Goal: Task Accomplishment & Management: Complete application form

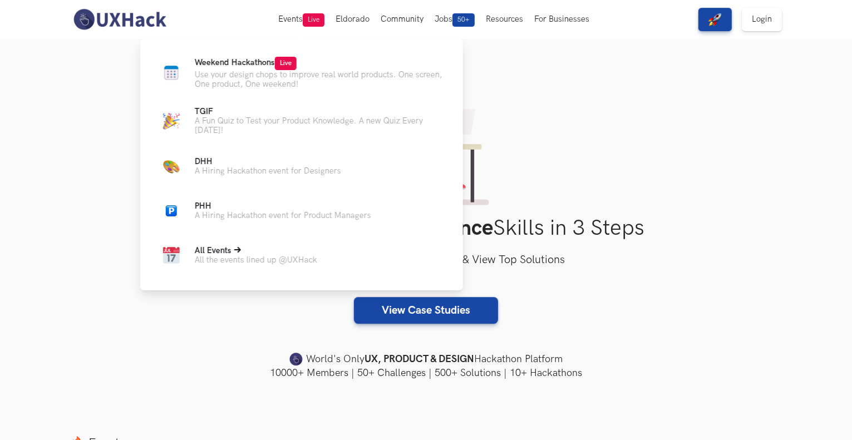
click at [226, 255] on span "All Events" at bounding box center [213, 250] width 37 height 9
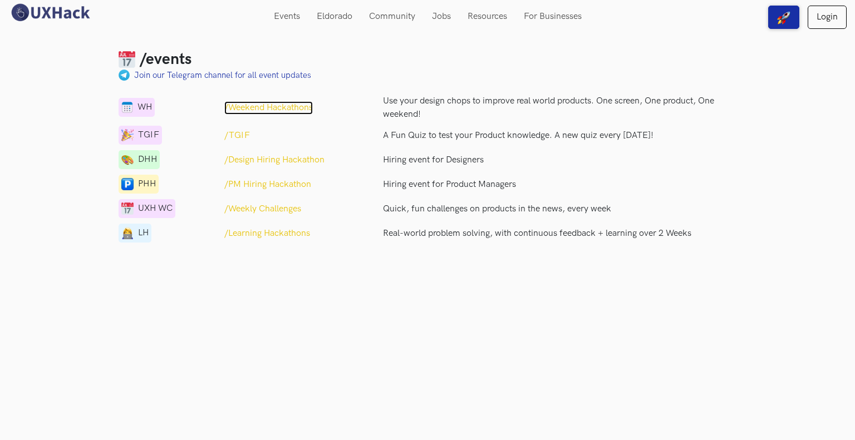
click at [268, 107] on p "/Weekend Hackathons" at bounding box center [268, 107] width 88 height 13
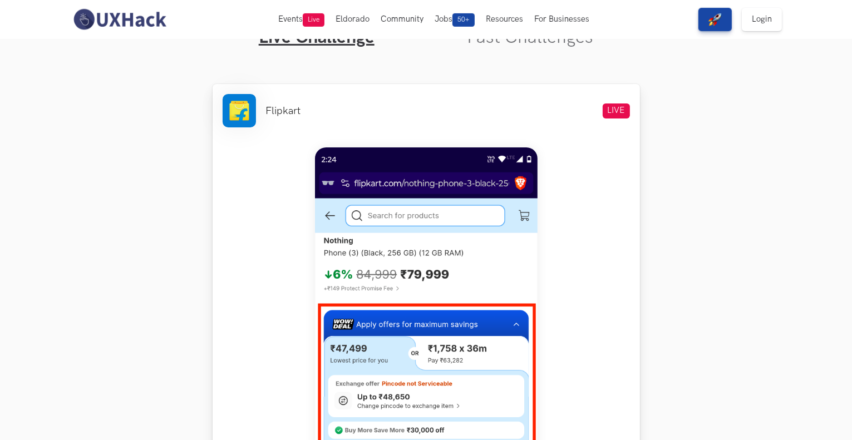
scroll to position [334, 0]
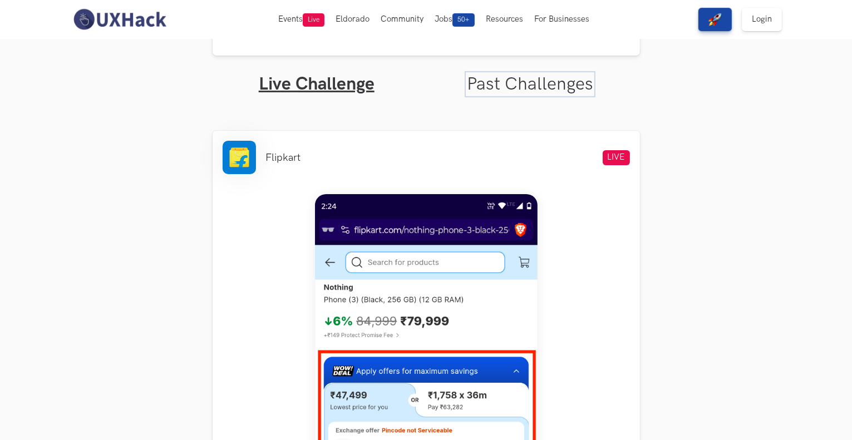
click at [519, 82] on link "Past Challenges" at bounding box center [530, 84] width 126 height 22
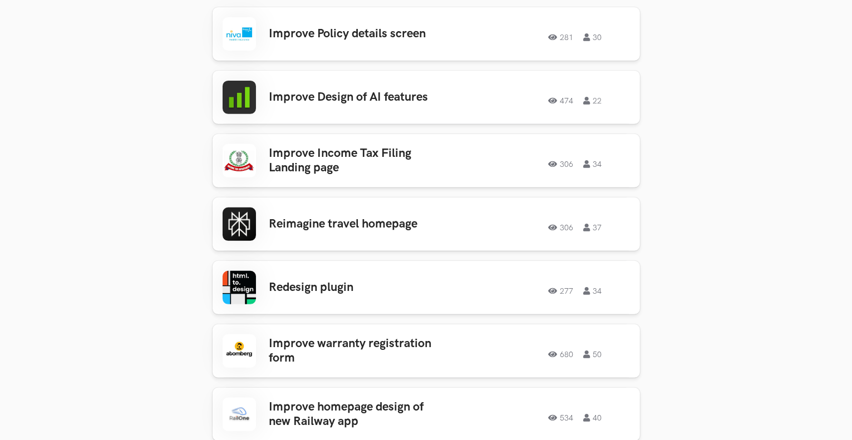
scroll to position [445, 0]
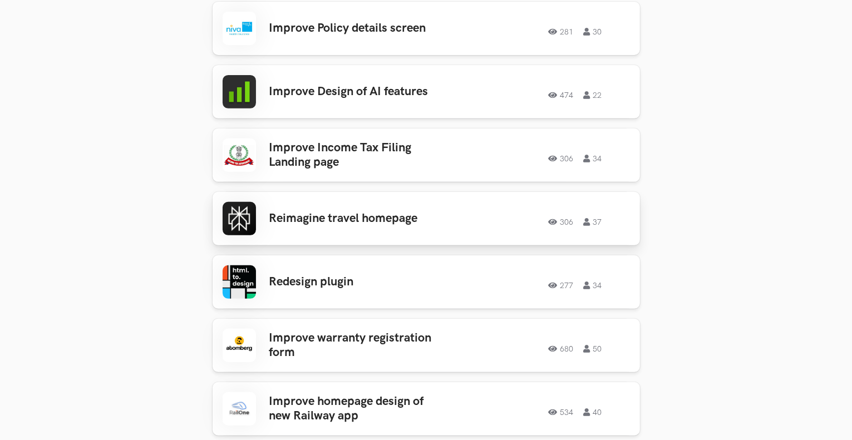
click at [466, 218] on div "306 37" at bounding box center [543, 218] width 174 height 14
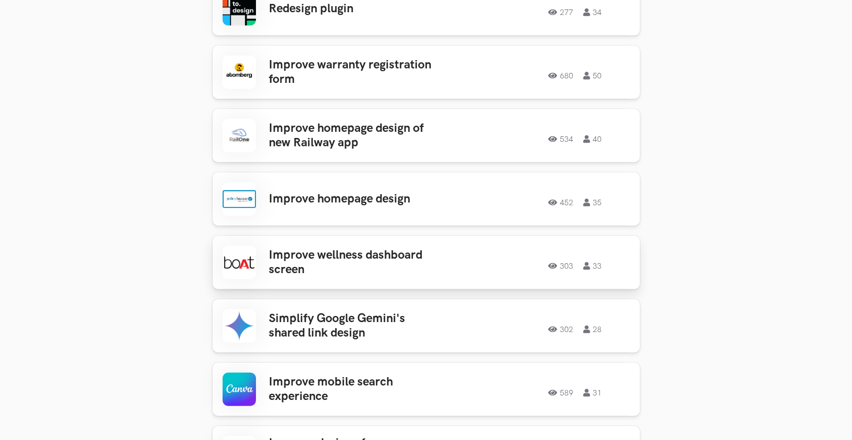
scroll to position [779, 0]
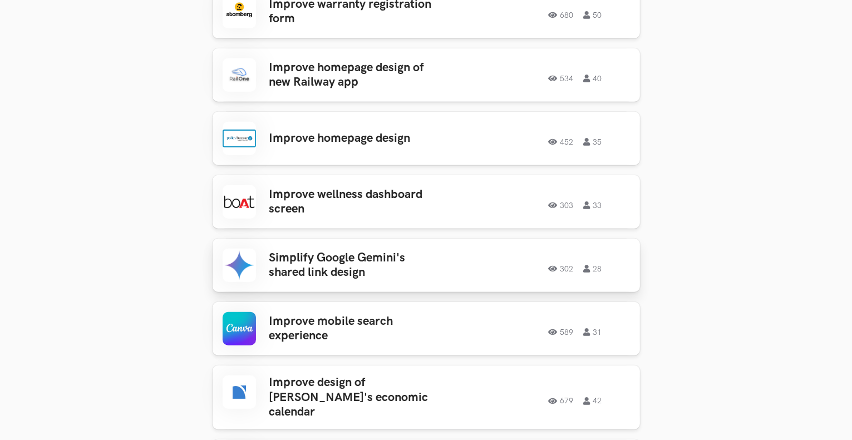
click at [367, 261] on h3 "Simplify Google Gemini's shared link design" at bounding box center [356, 265] width 174 height 29
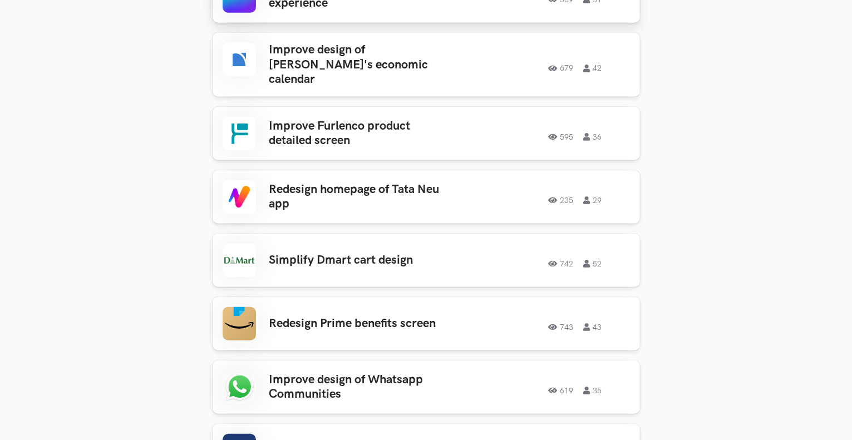
scroll to position [1113, 0]
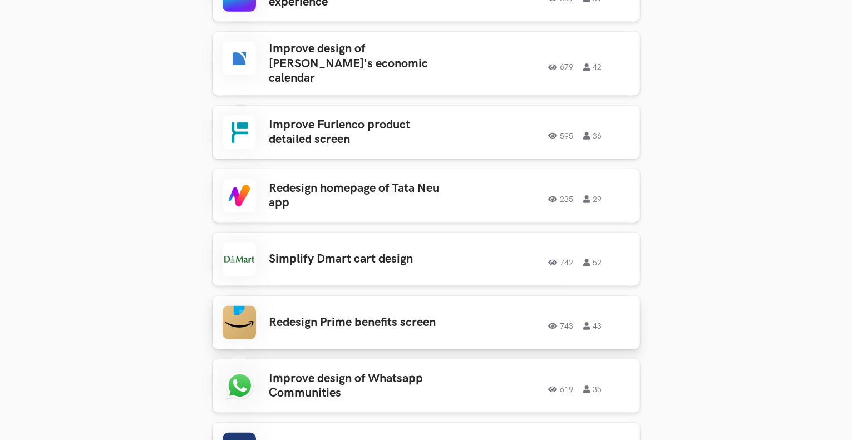
click at [381, 323] on div "Redesign Prime benefits screen 743 43 743 43" at bounding box center [426, 322] width 407 height 33
click at [359, 372] on h3 "Improve design of Whatsapp Communities" at bounding box center [356, 386] width 174 height 29
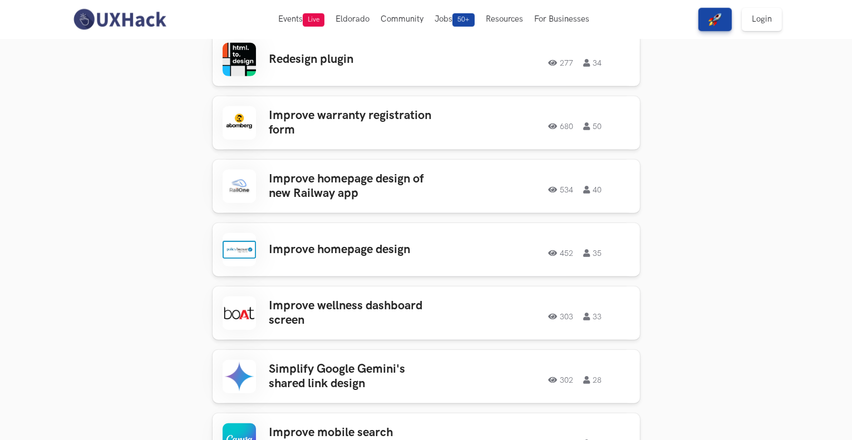
scroll to position [278, 0]
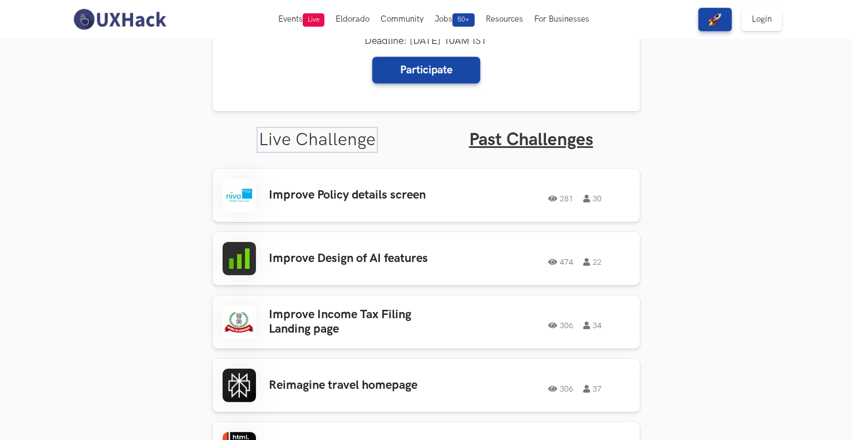
click at [315, 149] on link "Live Challenge" at bounding box center [317, 140] width 117 height 22
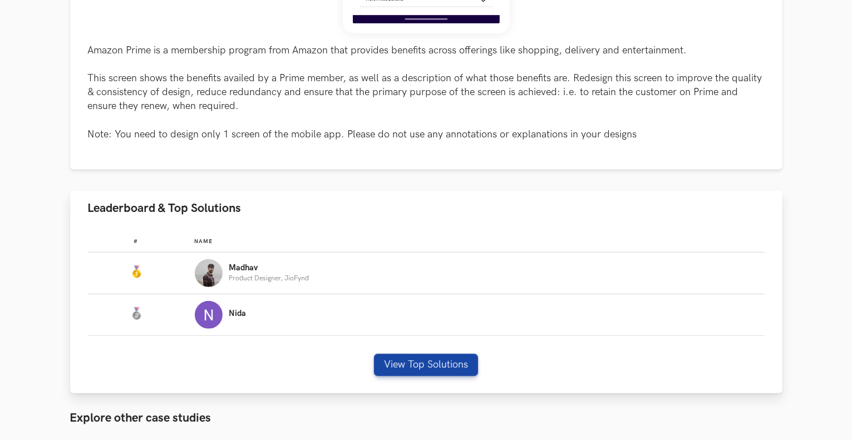
scroll to position [501, 0]
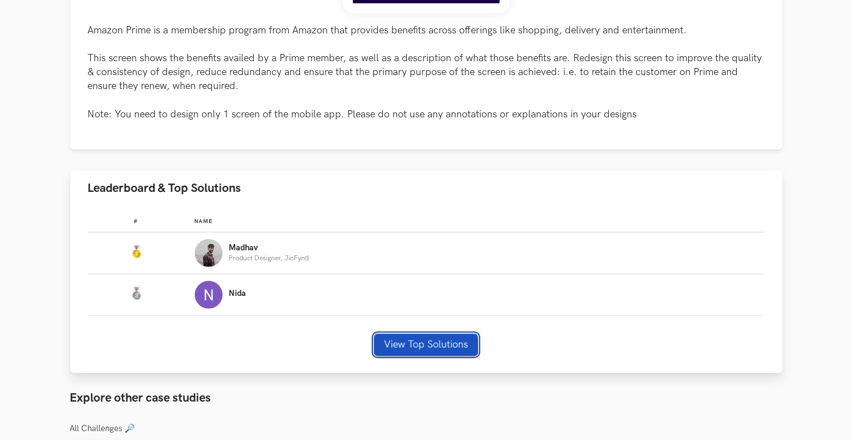
click at [426, 344] on button "View Top Solutions" at bounding box center [426, 345] width 104 height 22
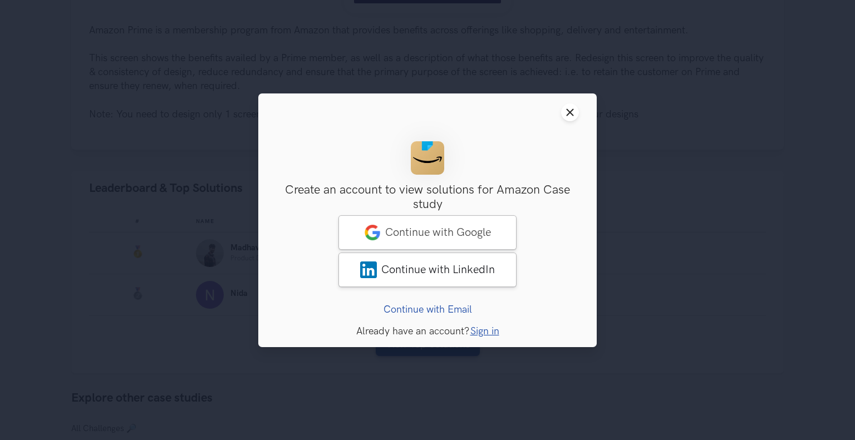
drag, startPoint x: 569, startPoint y: 108, endPoint x: 557, endPoint y: 104, distance: 12.8
click at [569, 108] on icon "Close modal window" at bounding box center [569, 112] width 9 height 9
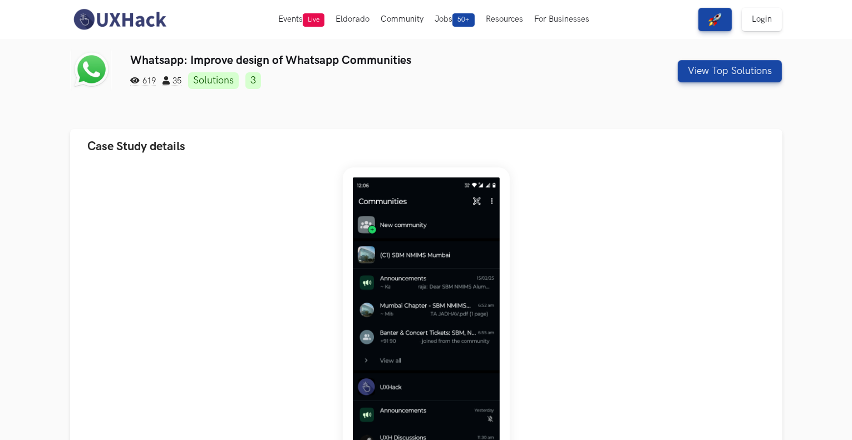
click at [348, 107] on div "Whatsapp: Improve design of Whatsapp Communities 619 35 Solutions 3 View Top So…" at bounding box center [426, 80] width 712 height 62
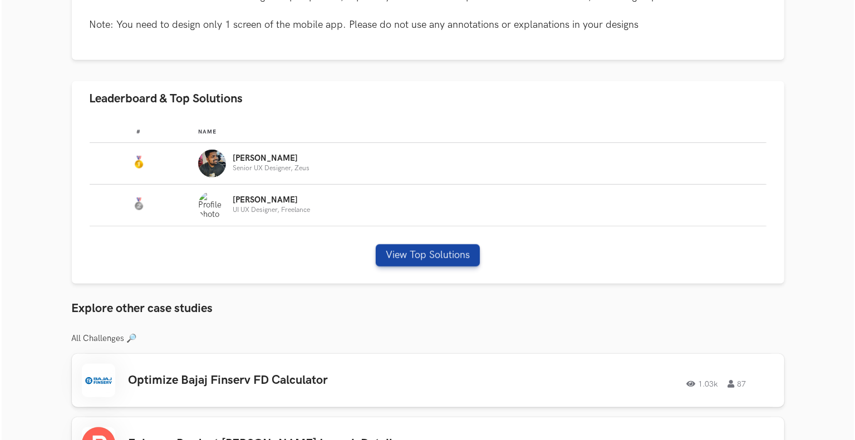
scroll to position [612, 0]
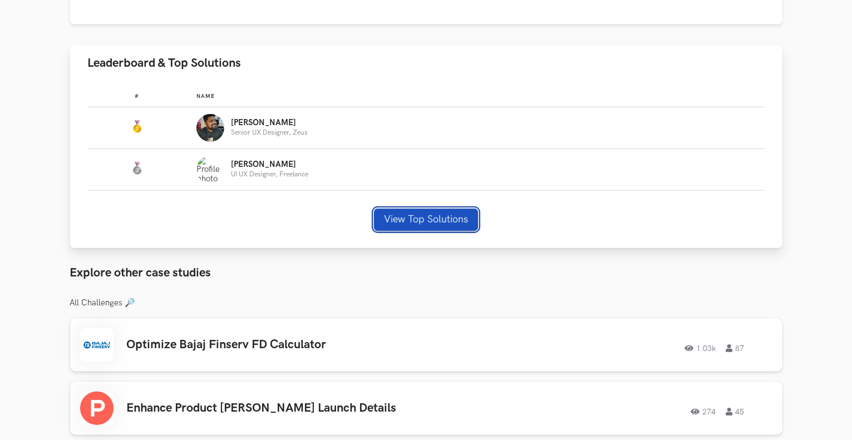
click at [449, 222] on button "View Top Solutions" at bounding box center [426, 220] width 104 height 22
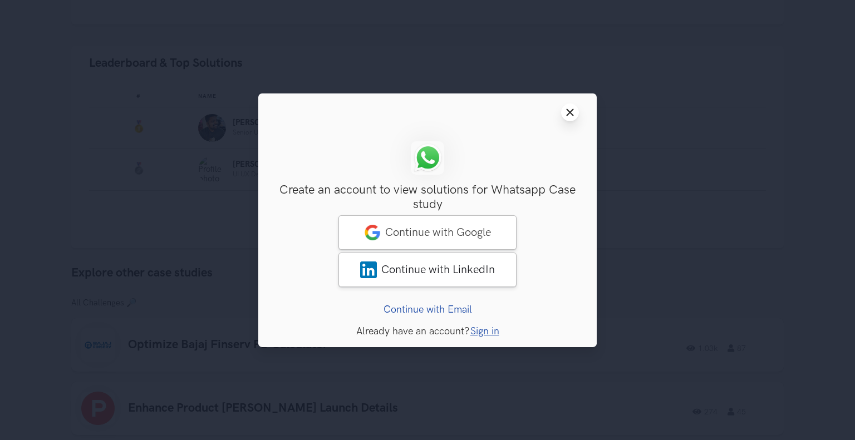
click at [569, 111] on line at bounding box center [570, 112] width 6 height 6
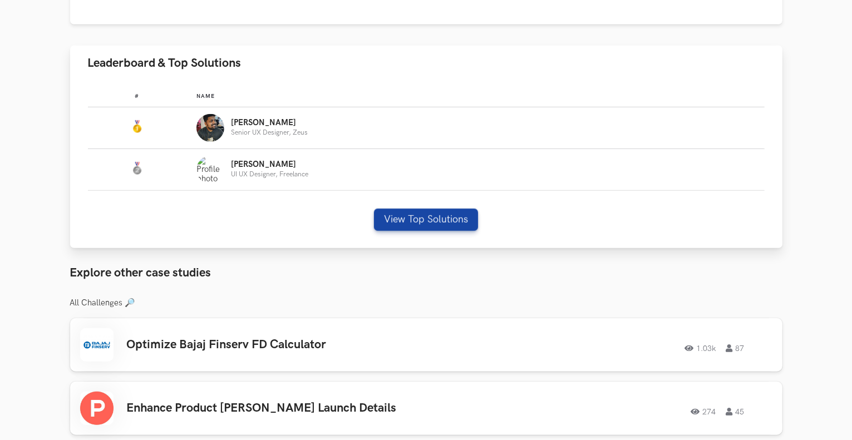
drag, startPoint x: 233, startPoint y: 125, endPoint x: 279, endPoint y: 146, distance: 50.6
click at [234, 125] on p "[PERSON_NAME]" at bounding box center [269, 123] width 77 height 9
click at [404, 222] on button "View Top Solutions" at bounding box center [426, 220] width 104 height 22
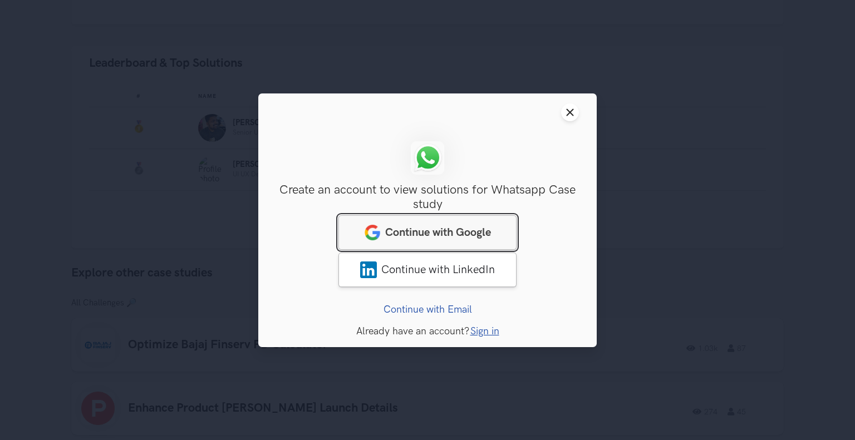
click at [410, 231] on span "Continue with Google" at bounding box center [438, 231] width 106 height 13
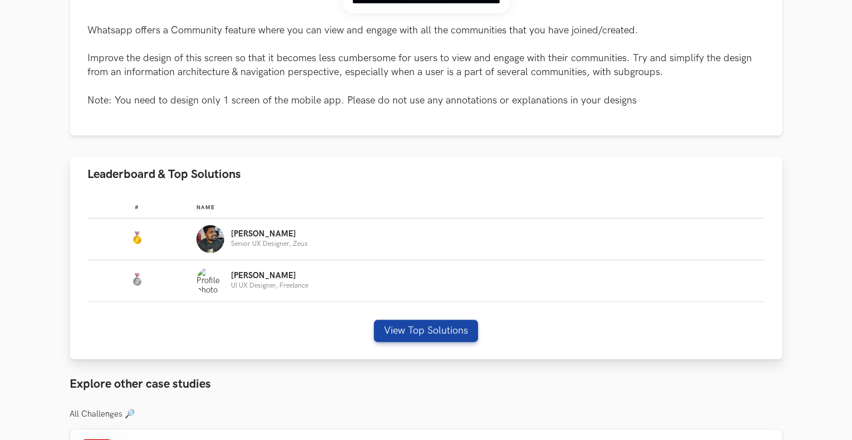
scroll to position [668, 0]
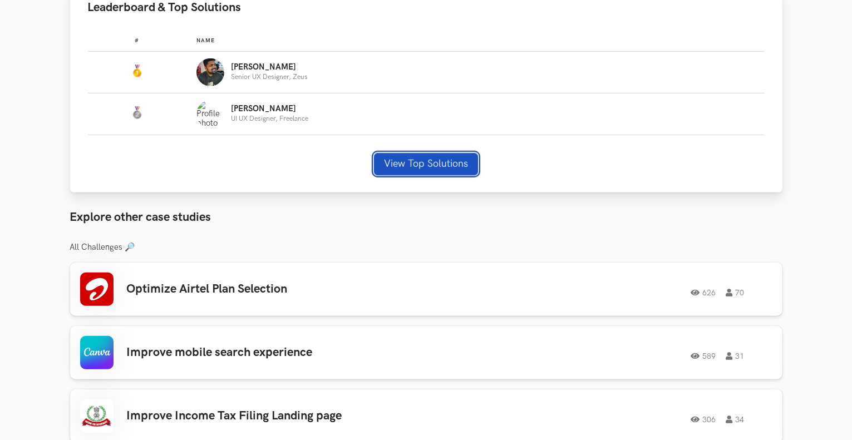
click at [417, 168] on button "View Top Solutions" at bounding box center [426, 164] width 104 height 22
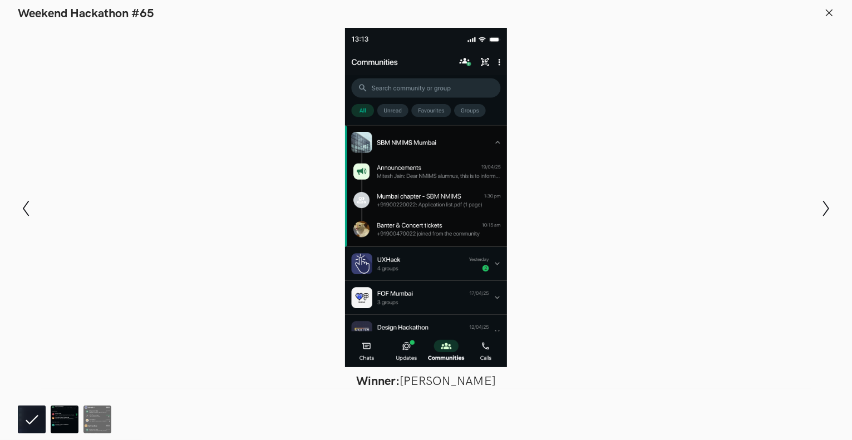
click at [55, 422] on img at bounding box center [65, 420] width 28 height 28
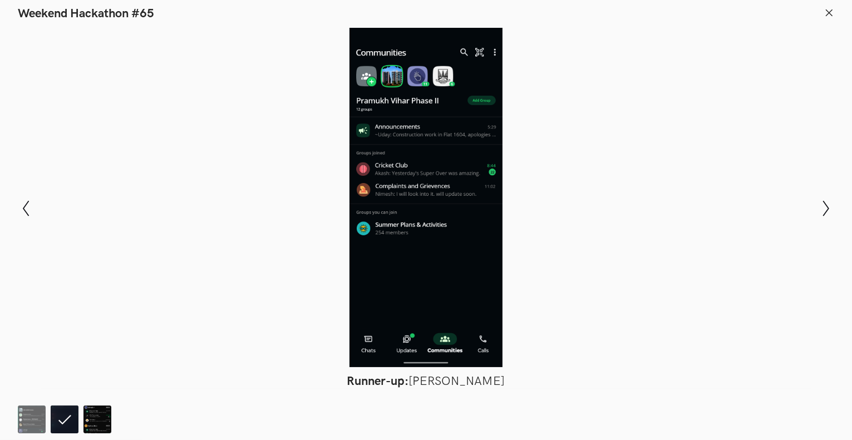
click at [107, 425] on img at bounding box center [97, 420] width 28 height 28
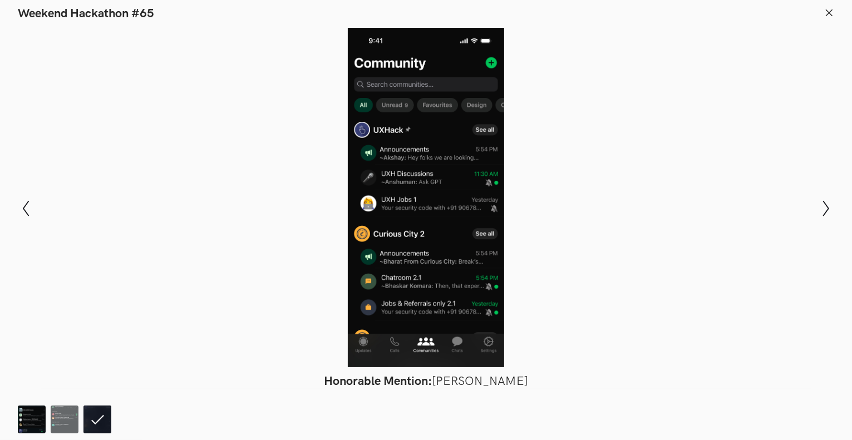
click at [38, 422] on img at bounding box center [32, 420] width 28 height 28
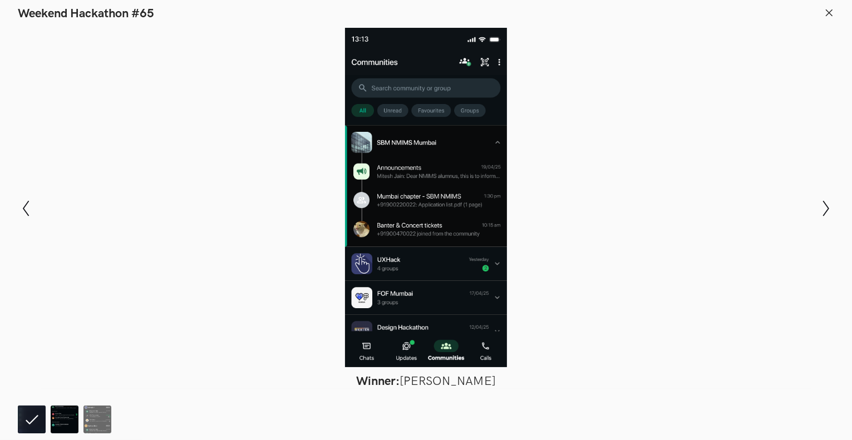
click at [59, 422] on img at bounding box center [65, 420] width 28 height 28
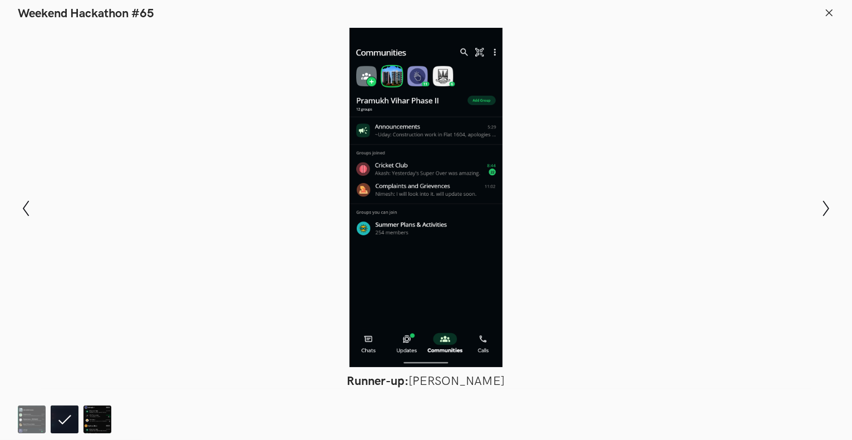
click at [99, 427] on img at bounding box center [97, 420] width 28 height 28
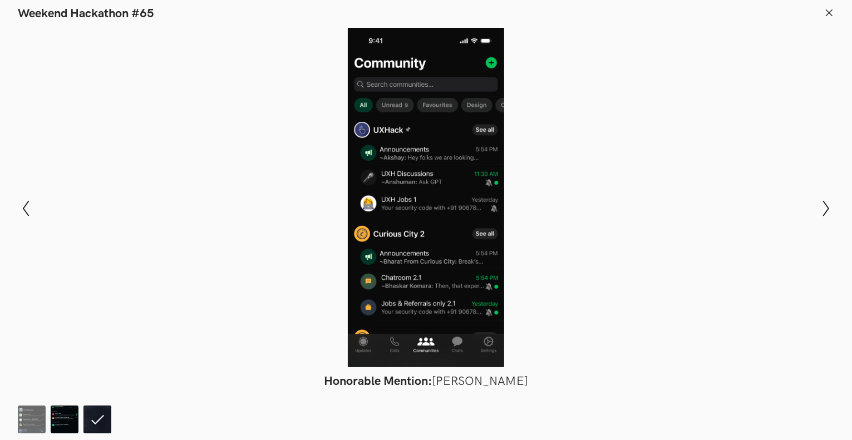
click at [68, 418] on img at bounding box center [65, 420] width 28 height 28
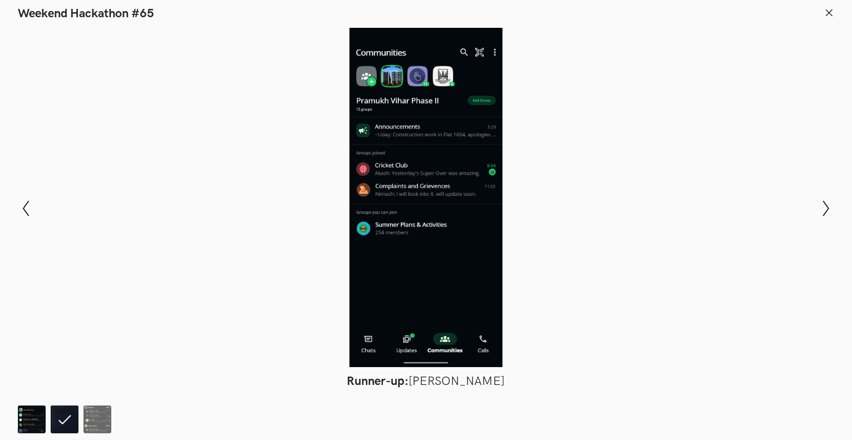
click at [34, 416] on img at bounding box center [32, 420] width 28 height 28
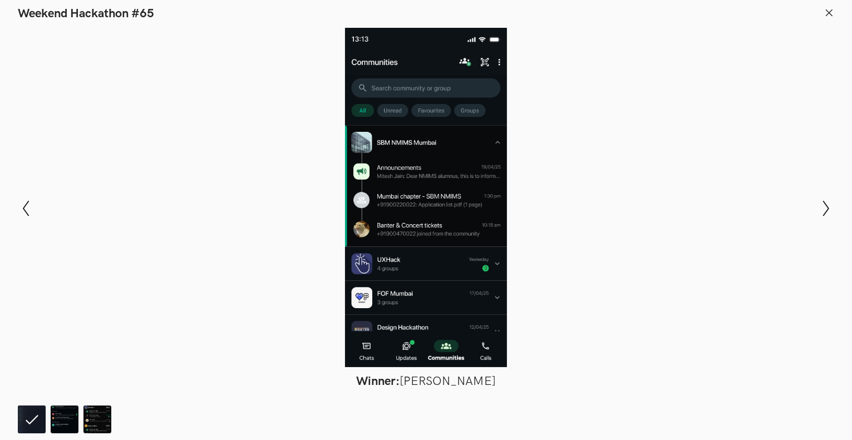
click at [828, 12] on line at bounding box center [829, 12] width 6 height 6
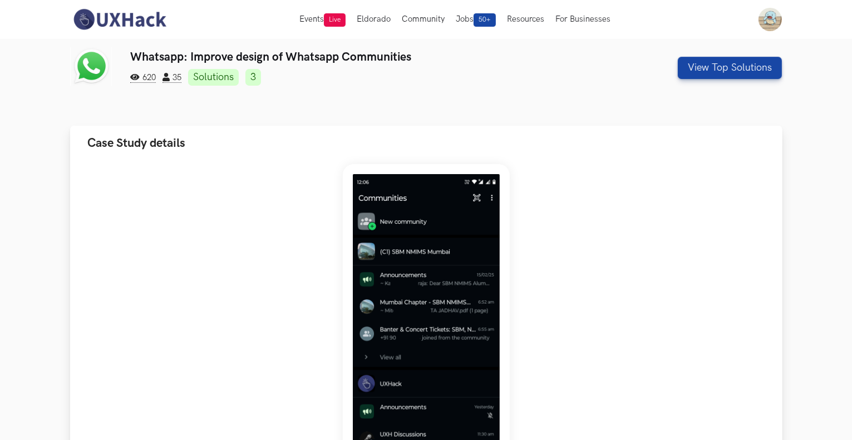
scroll to position [0, 0]
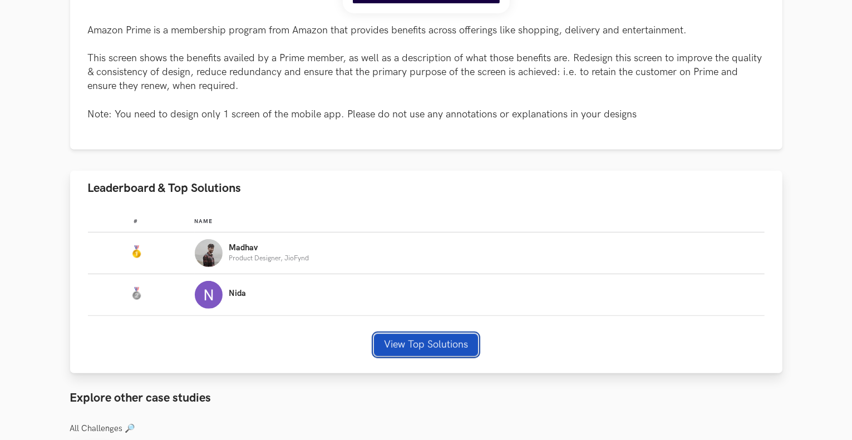
click at [414, 349] on button "View Top Solutions" at bounding box center [426, 345] width 104 height 22
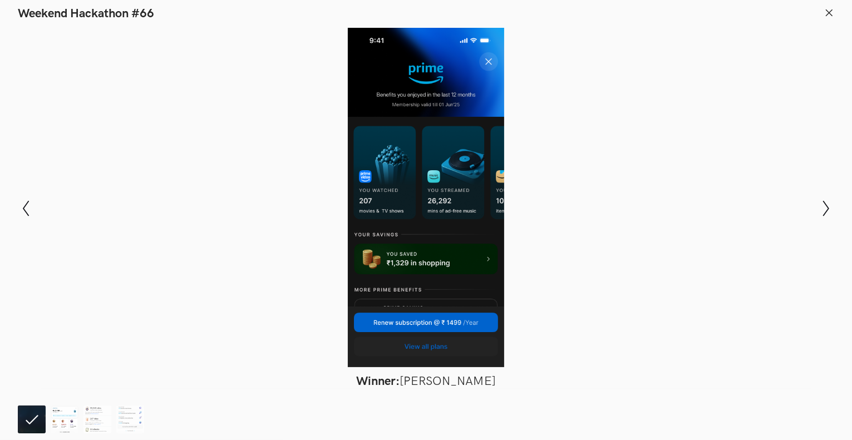
click at [61, 420] on img at bounding box center [65, 420] width 28 height 28
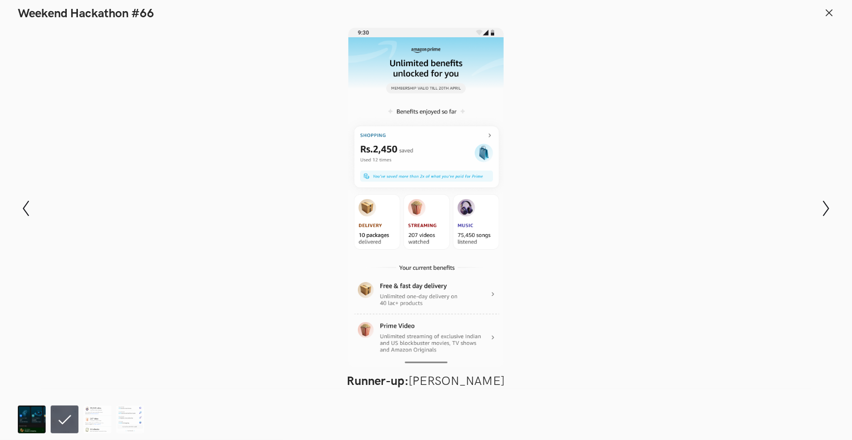
click at [38, 427] on img at bounding box center [32, 420] width 28 height 28
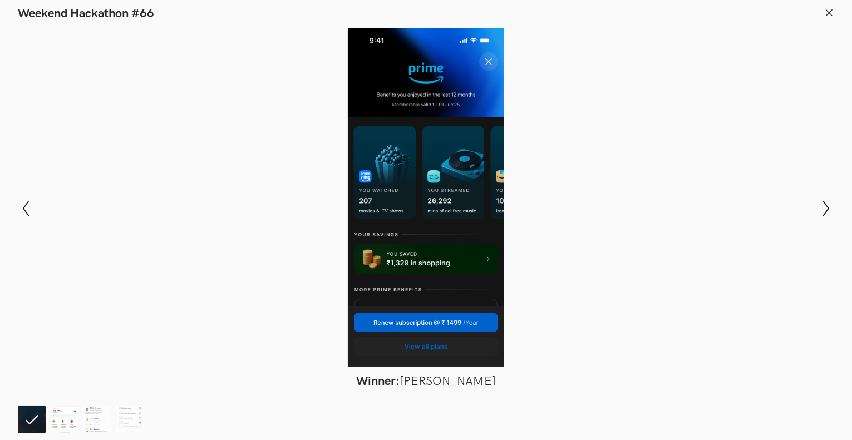
click at [58, 424] on img at bounding box center [65, 420] width 28 height 28
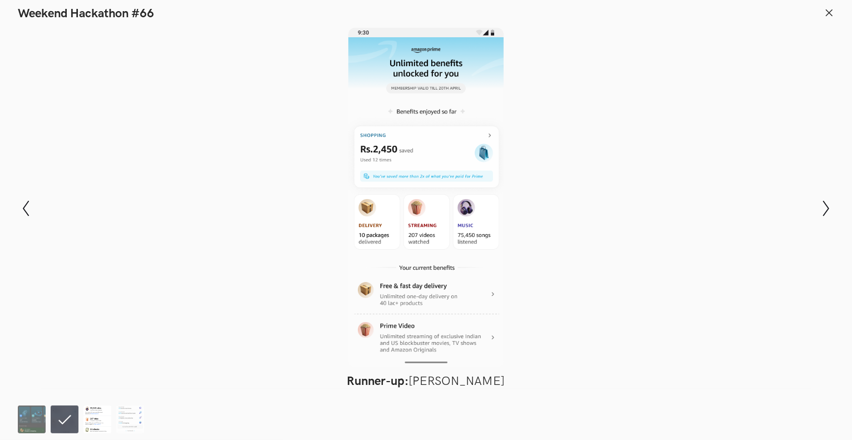
click at [98, 419] on img at bounding box center [97, 420] width 28 height 28
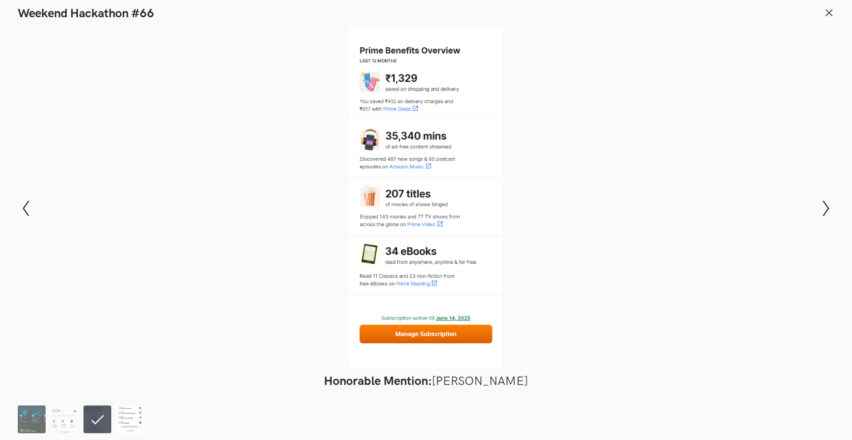
click at [124, 419] on img at bounding box center [130, 420] width 28 height 28
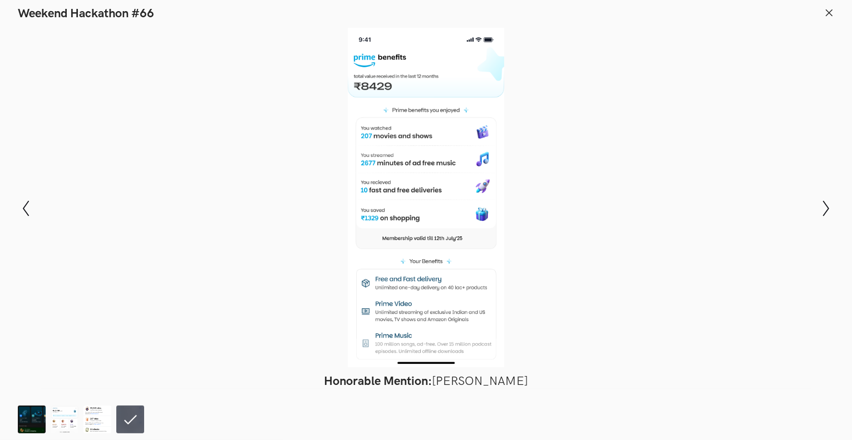
click at [826, 16] on icon at bounding box center [829, 13] width 10 height 10
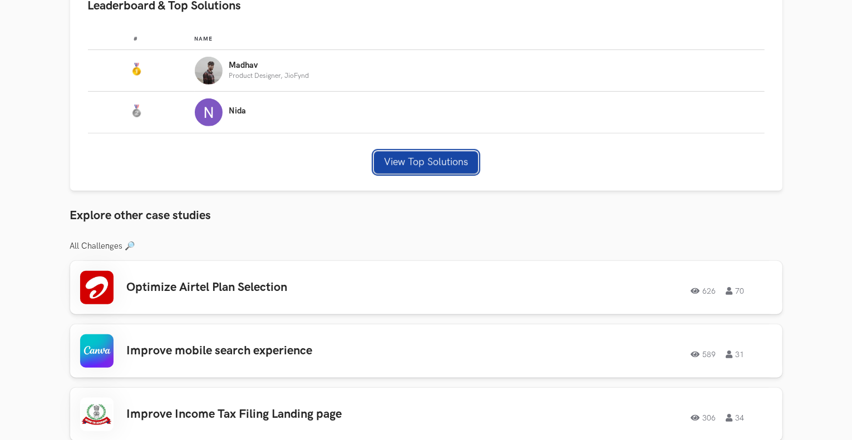
scroll to position [835, 0]
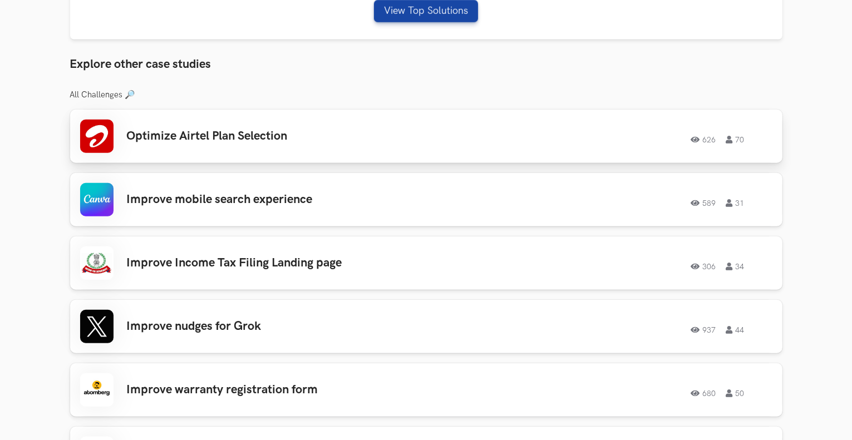
click at [238, 139] on h3 "Optimize Airtel Plan Selection" at bounding box center [285, 136] width 316 height 14
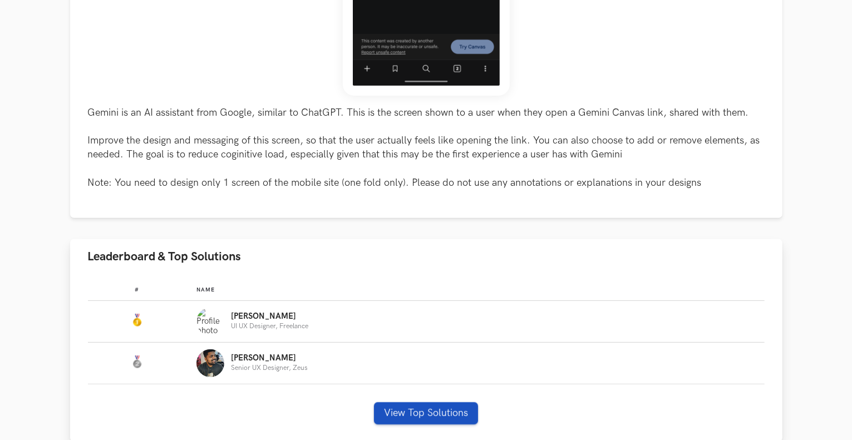
scroll to position [445, 0]
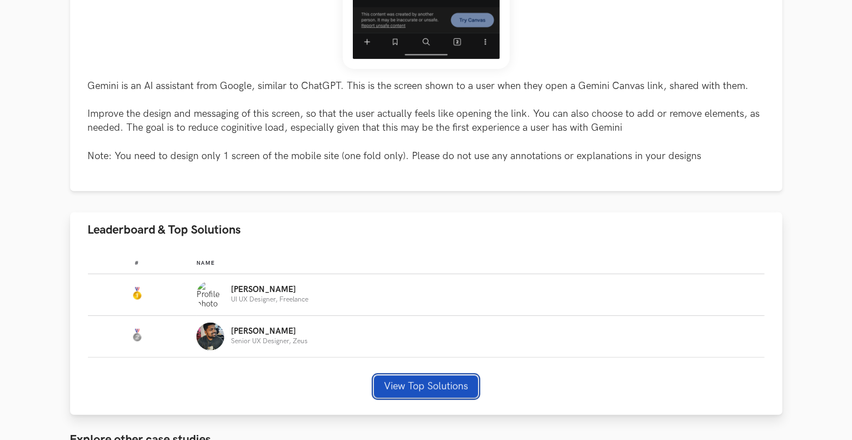
click at [394, 386] on button "View Top Solutions" at bounding box center [426, 387] width 104 height 22
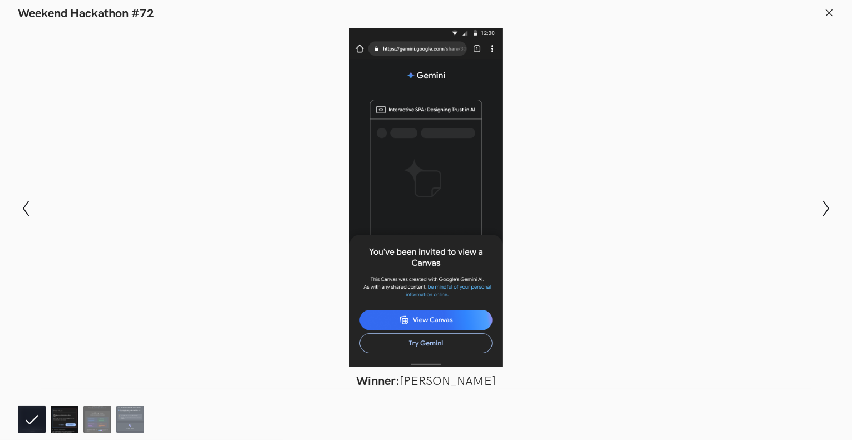
click at [66, 422] on img at bounding box center [65, 420] width 28 height 28
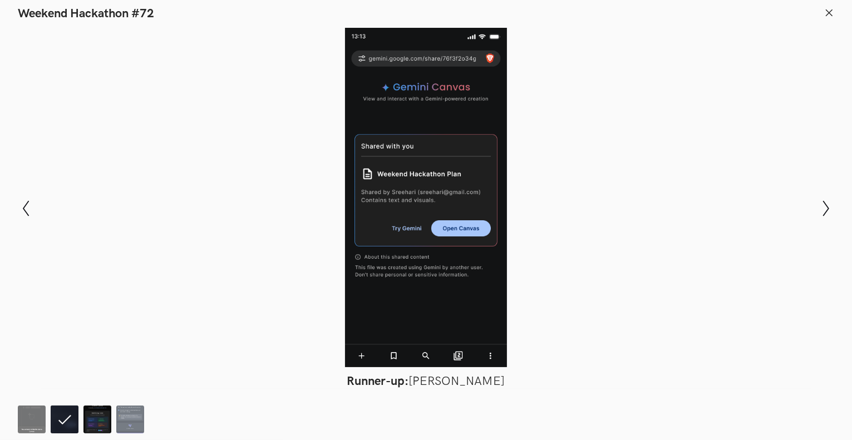
click at [100, 426] on img at bounding box center [97, 420] width 28 height 28
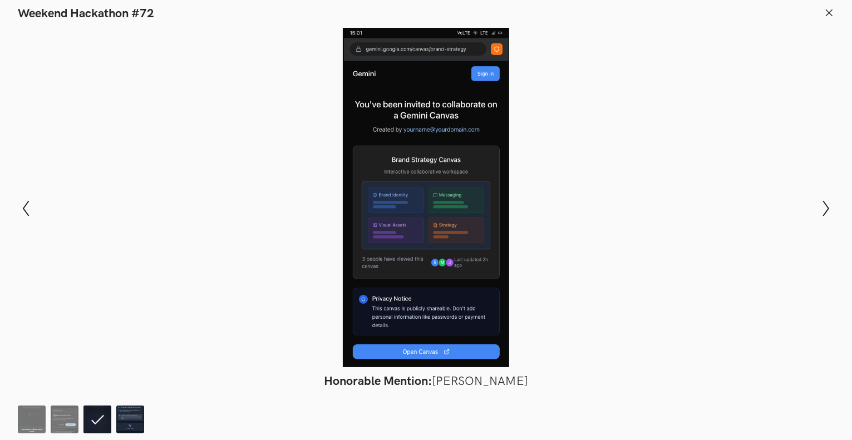
click at [123, 421] on img at bounding box center [130, 420] width 28 height 28
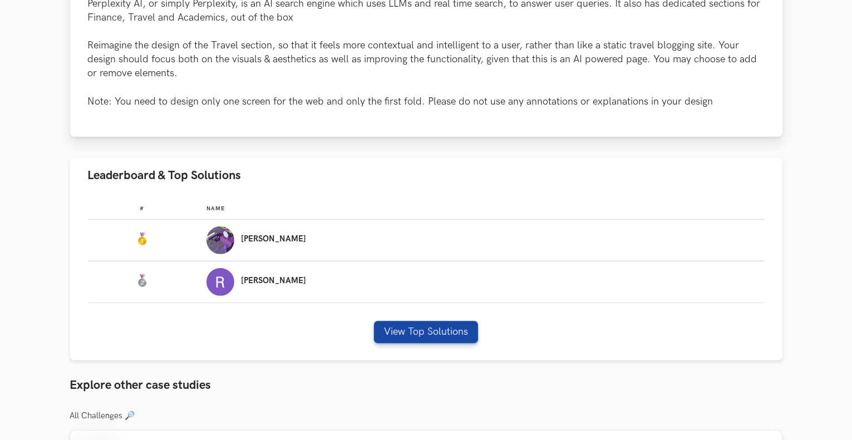
scroll to position [612, 0]
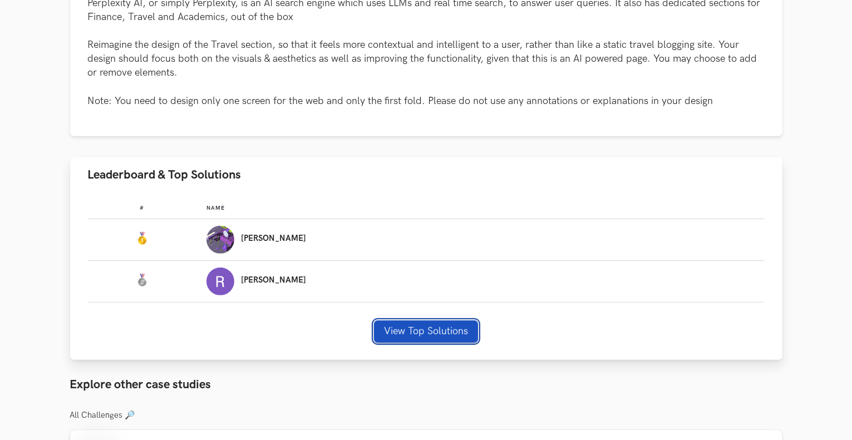
click at [435, 337] on button "View Top Solutions" at bounding box center [426, 332] width 104 height 22
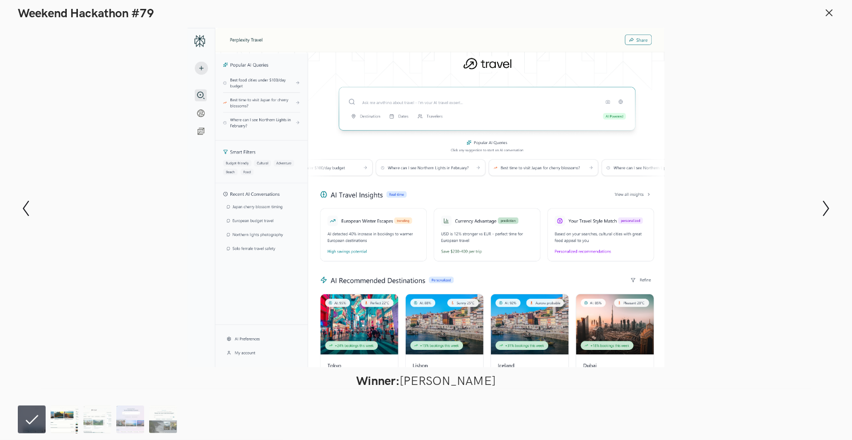
click at [72, 427] on img at bounding box center [65, 420] width 28 height 28
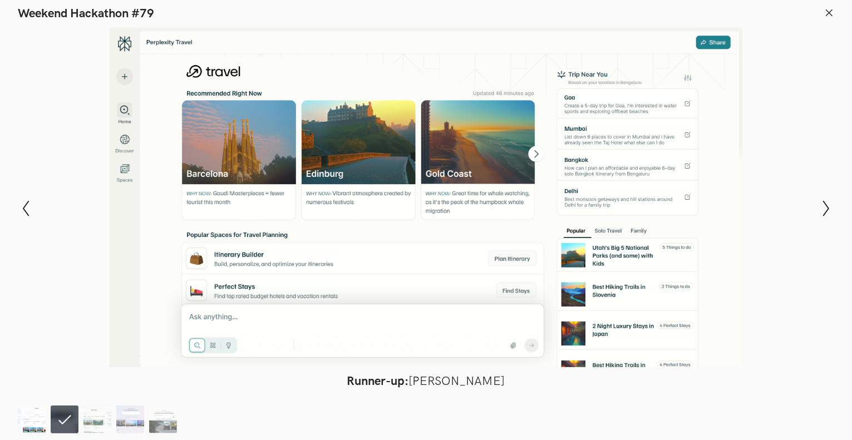
click at [41, 422] on img at bounding box center [32, 420] width 28 height 28
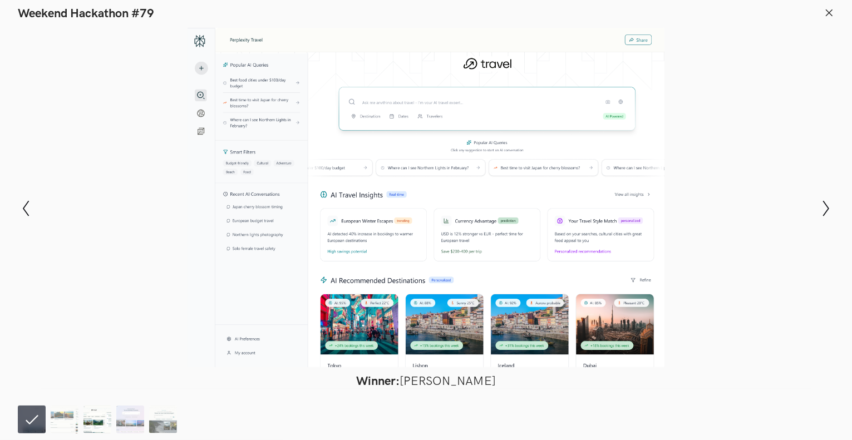
click at [108, 416] on img at bounding box center [97, 420] width 28 height 28
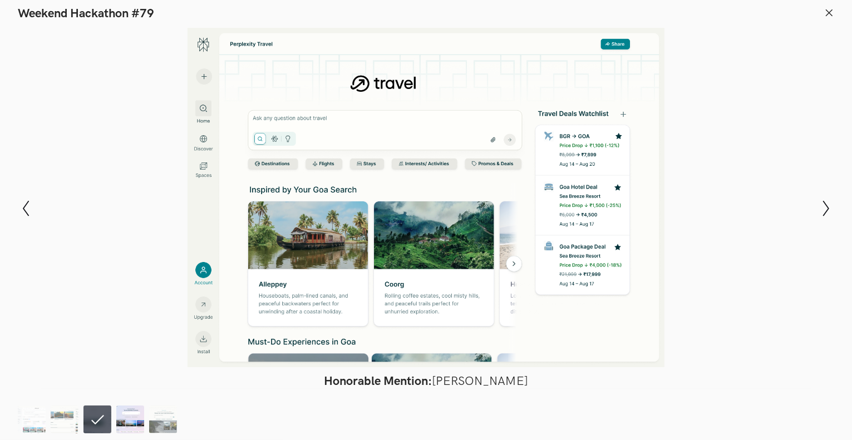
click at [134, 411] on img at bounding box center [130, 420] width 28 height 28
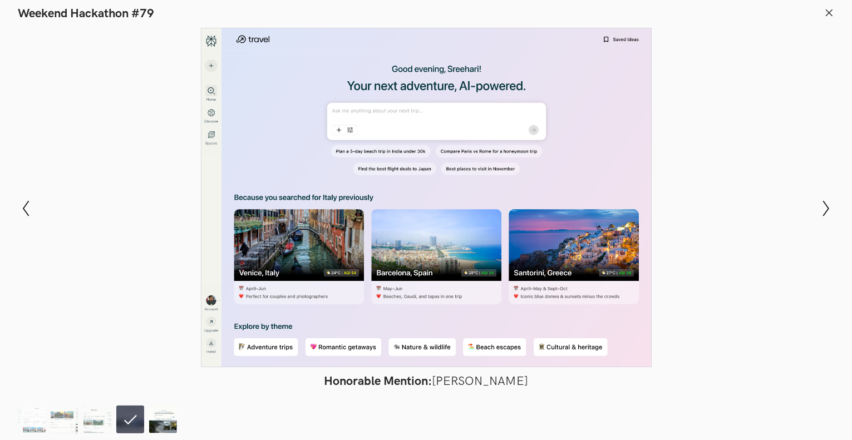
click at [159, 417] on img at bounding box center [163, 420] width 28 height 28
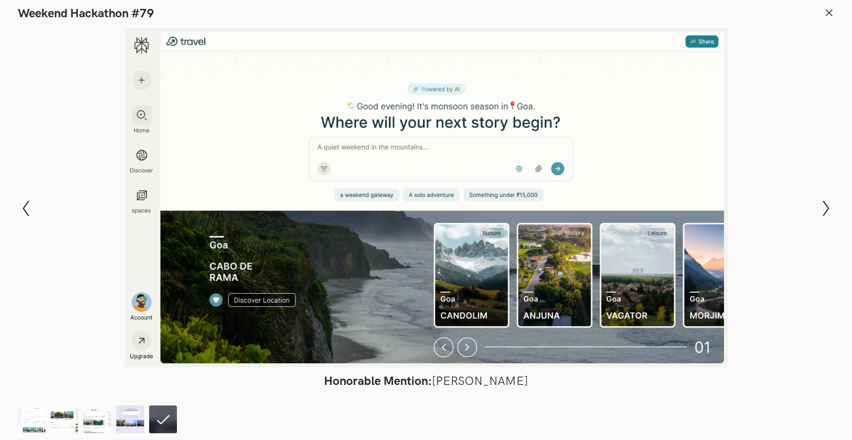
click at [836, 7] on header "Weekend Hackathon #79" at bounding box center [426, 10] width 852 height 21
click at [824, 10] on header "Weekend Hackathon #79" at bounding box center [426, 10] width 852 height 21
click at [831, 12] on icon at bounding box center [829, 13] width 10 height 10
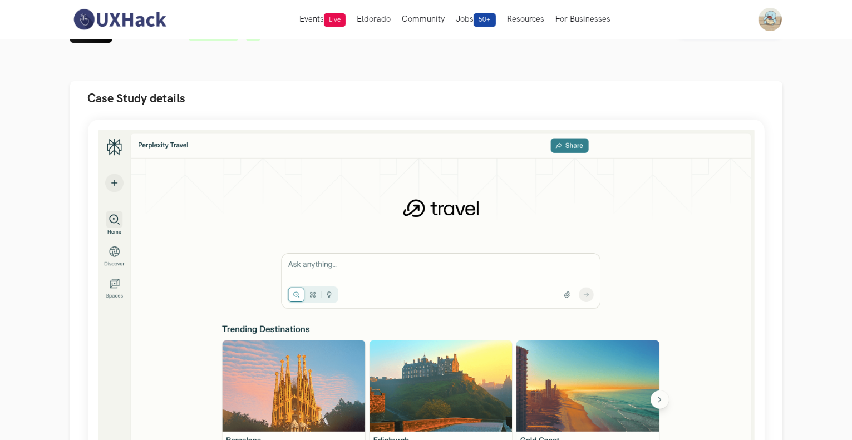
scroll to position [0, 0]
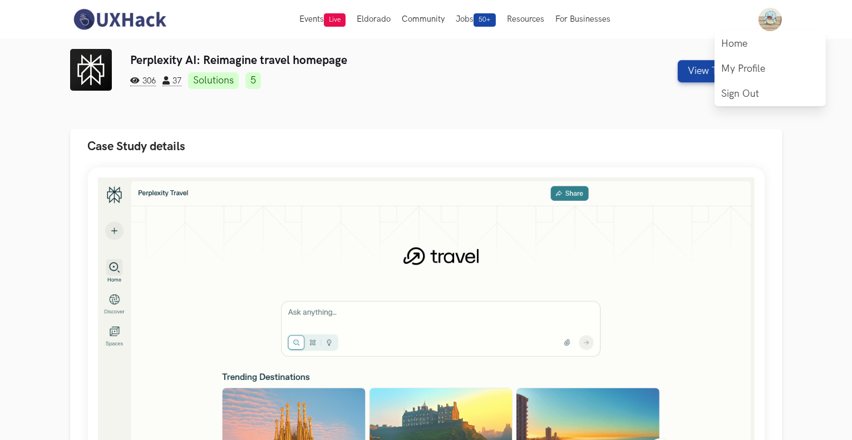
click at [773, 19] on img at bounding box center [769, 19] width 23 height 23
click at [750, 41] on link "Home" at bounding box center [770, 43] width 111 height 25
click at [761, 62] on link "My Profile" at bounding box center [770, 68] width 111 height 25
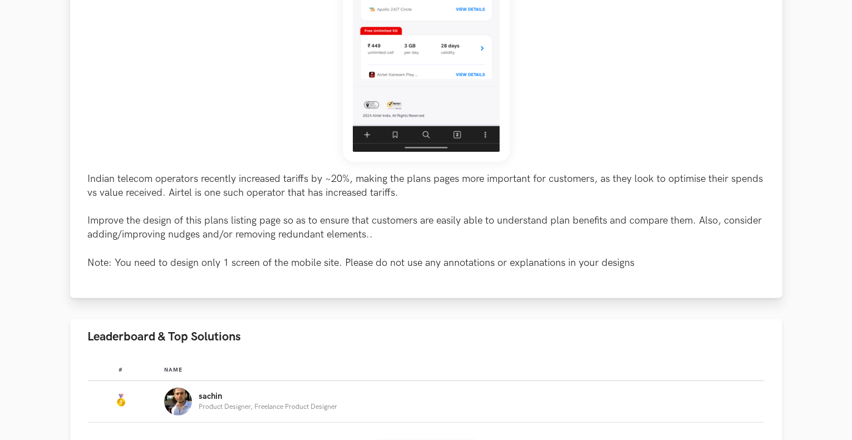
scroll to position [501, 0]
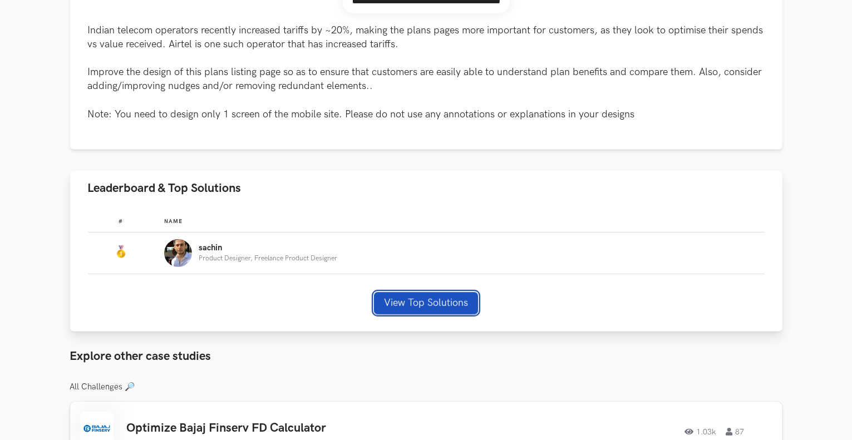
click at [407, 304] on button "View Top Solutions" at bounding box center [426, 303] width 104 height 22
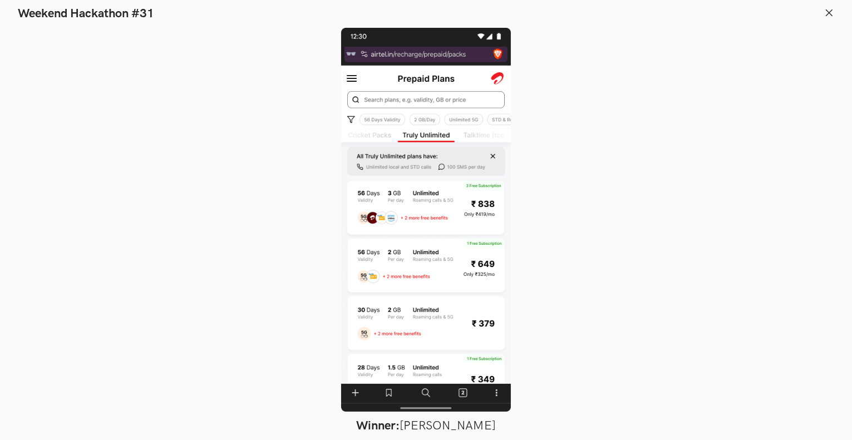
click at [832, 15] on line at bounding box center [829, 12] width 6 height 6
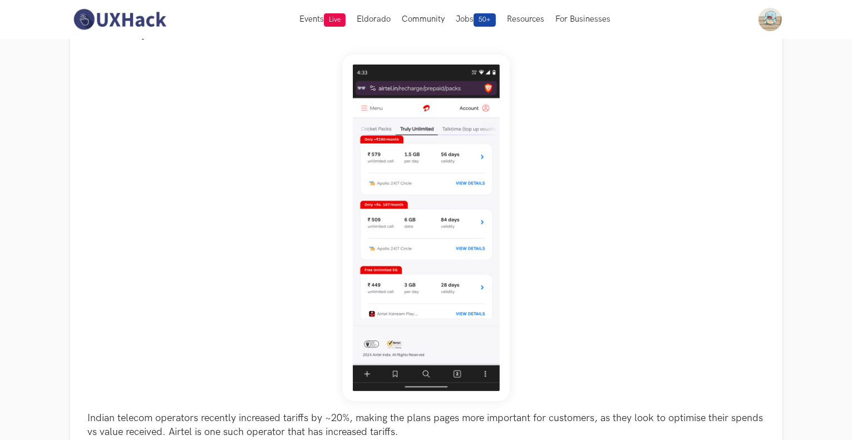
scroll to position [111, 0]
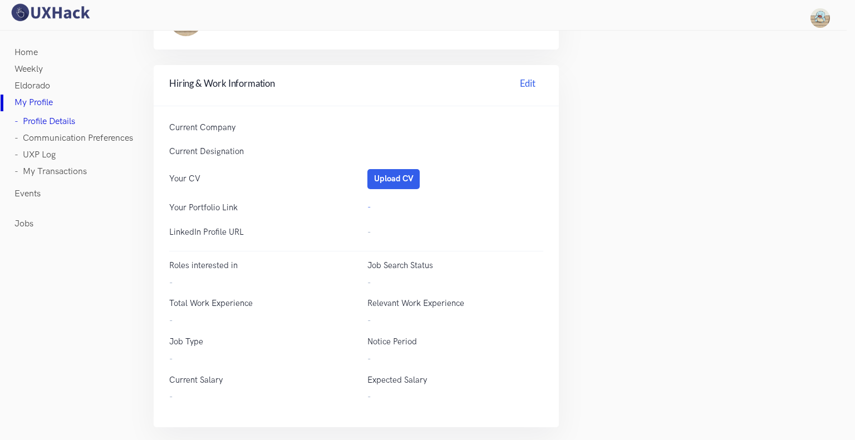
scroll to position [352, 0]
click at [525, 84] on link "Edit" at bounding box center [527, 83] width 31 height 17
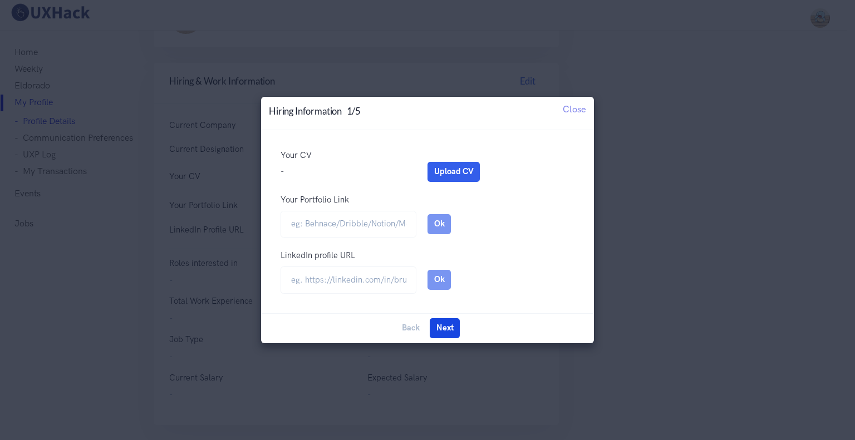
click at [444, 336] on button "Next" at bounding box center [445, 328] width 30 height 20
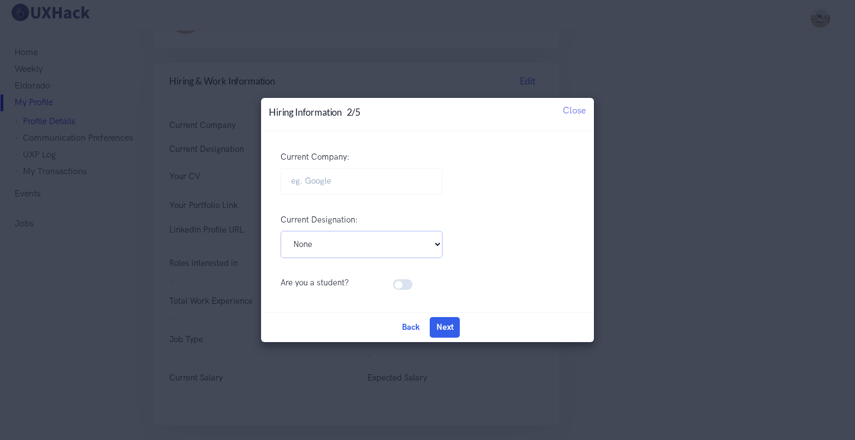
click at [393, 244] on select "Pick Your Designation Associate Product Manager Product Designer Product Manage…" at bounding box center [361, 244] width 162 height 27
click at [280, 231] on select "Pick Your Designation Associate Product Manager Product Designer Product Manage…" at bounding box center [361, 244] width 162 height 27
click at [416, 278] on label at bounding box center [416, 278] width 0 height 0
click at [401, 285] on input "checkbox" at bounding box center [397, 283] width 8 height 11
checkbox input "true"
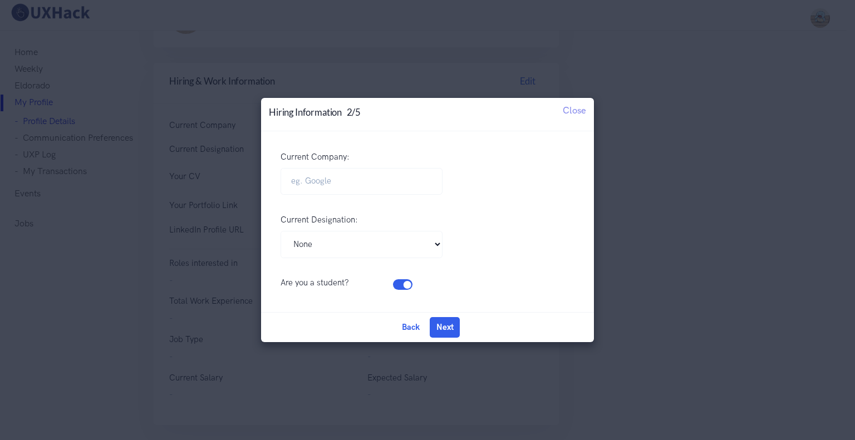
select select
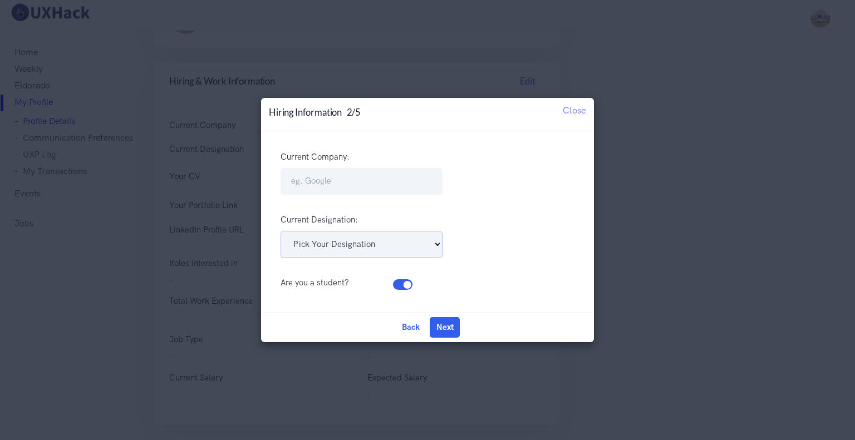
click at [392, 250] on select "Pick Your Designation Associate Product Manager Product Designer Product Manage…" at bounding box center [361, 244] width 162 height 27
click at [437, 235] on select "Pick Your Designation Associate Product Manager Product Designer Product Manage…" at bounding box center [361, 244] width 162 height 27
click at [448, 324] on button "Next" at bounding box center [445, 327] width 30 height 20
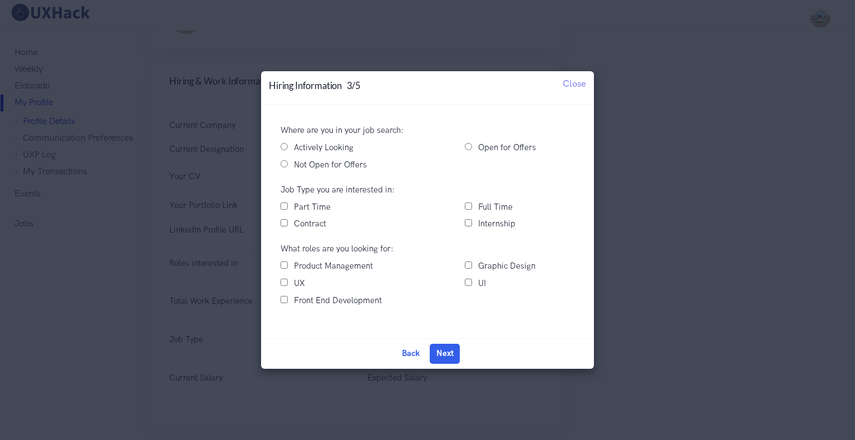
click at [334, 149] on label "Actively Looking" at bounding box center [324, 147] width 60 height 13
click at [288, 149] on input "Actively Looking" at bounding box center [283, 146] width 7 height 7
radio input "true"
click at [470, 204] on input "Full Time" at bounding box center [468, 206] width 7 height 7
checkbox input "true"
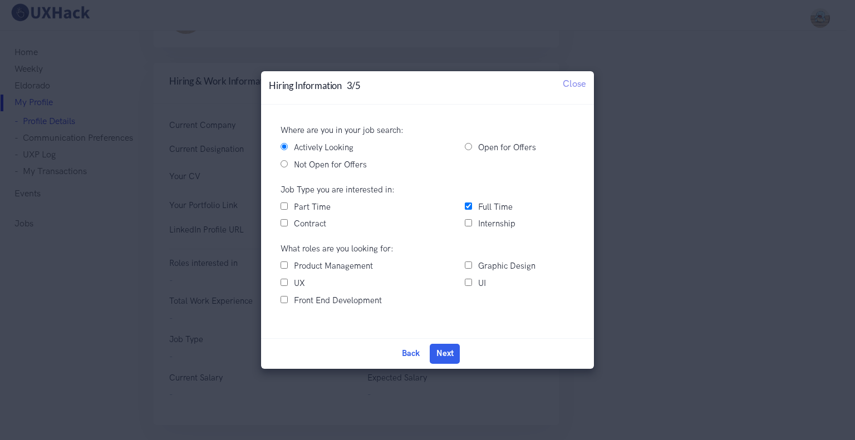
click at [474, 226] on div "Internship" at bounding box center [520, 224] width 132 height 13
click at [470, 225] on input "Internship" at bounding box center [468, 222] width 7 height 7
checkbox input "true"
click at [296, 283] on label "UX" at bounding box center [299, 283] width 11 height 13
click at [288, 283] on input "UX" at bounding box center [283, 282] width 7 height 7
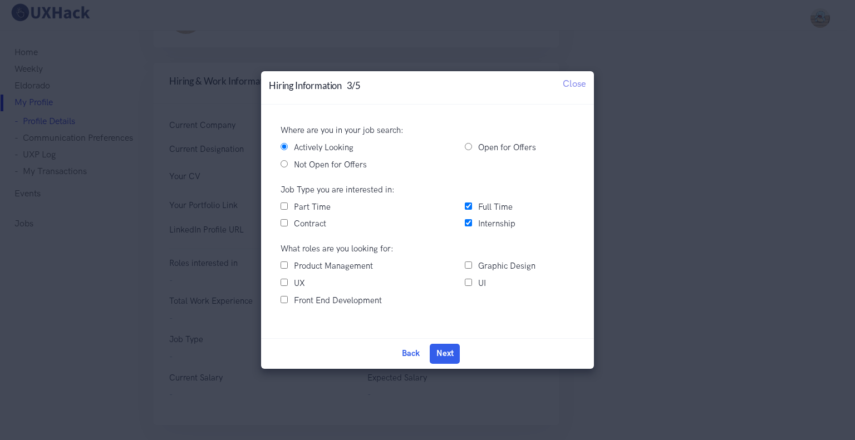
checkbox input "true"
click at [470, 280] on input "UI" at bounding box center [468, 282] width 7 height 7
checkbox input "true"
click at [445, 345] on button "Next" at bounding box center [445, 354] width 30 height 20
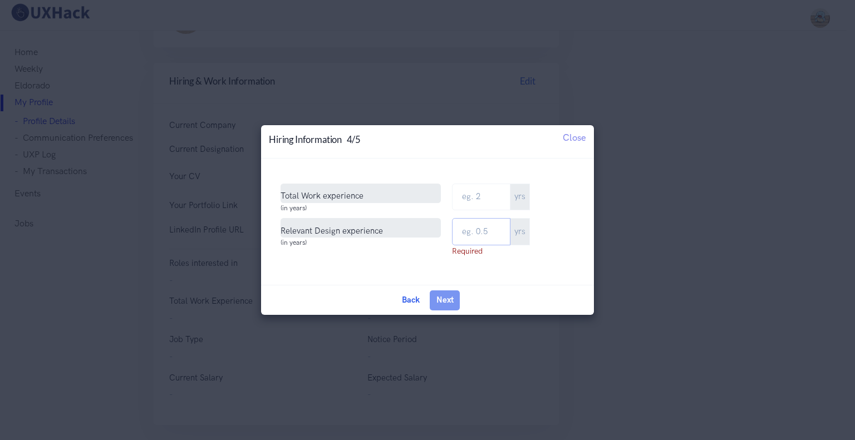
click at [469, 231] on input "text" at bounding box center [481, 231] width 58 height 27
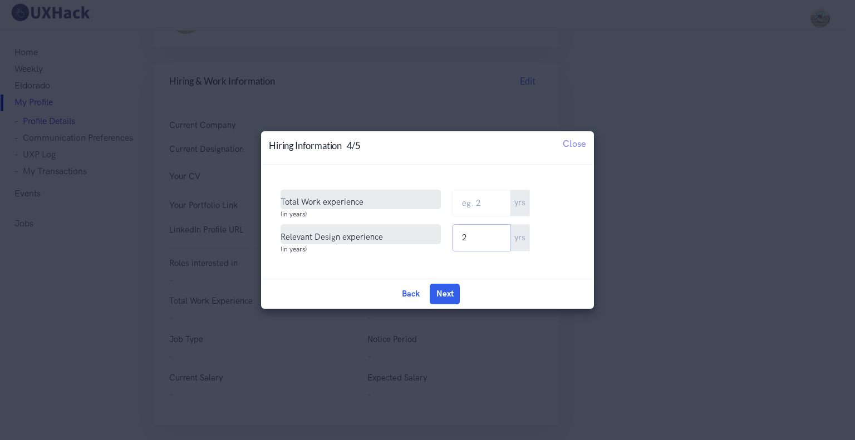
type input "2"
click at [478, 204] on input "Total Work Experience" at bounding box center [481, 203] width 58 height 27
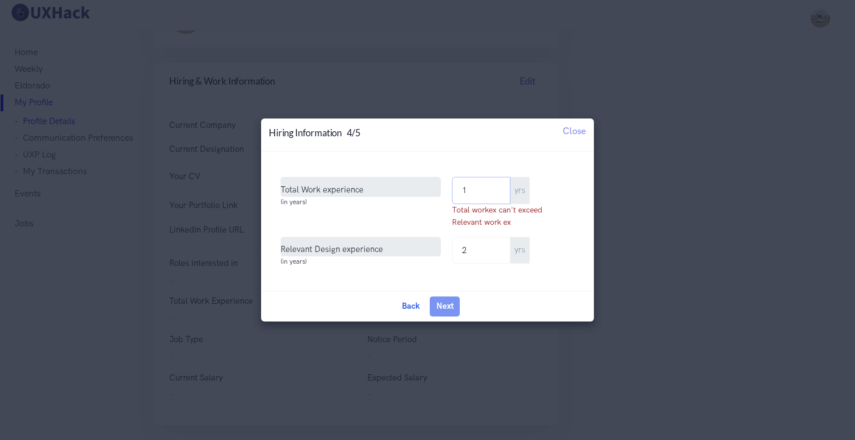
type input "1"
drag, startPoint x: 478, startPoint y: 251, endPoint x: 441, endPoint y: 247, distance: 37.5
click at [441, 247] on div "Relevant Design experience (in years) 2 yrs" at bounding box center [427, 254] width 316 height 35
type input "1"
click at [513, 306] on div "Back Edit Next Done" at bounding box center [427, 306] width 333 height 30
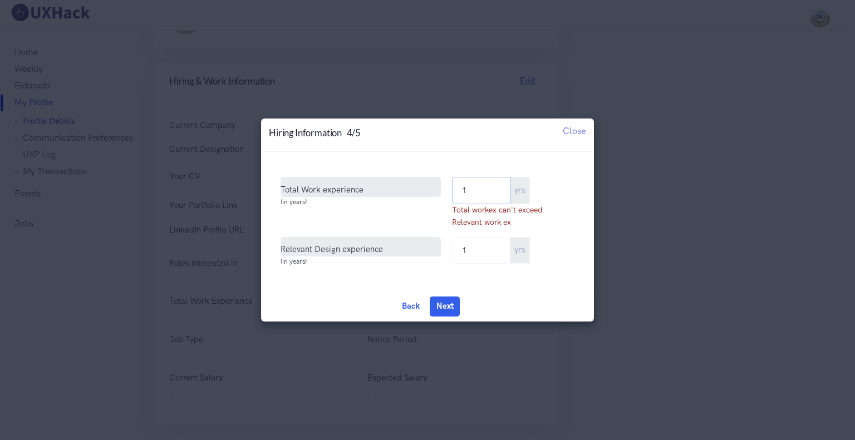
drag, startPoint x: 471, startPoint y: 193, endPoint x: 426, endPoint y: 190, distance: 45.2
click at [426, 190] on div "Total Work experience (in years) 1 yrs Total workex can't exceed Relevant work …" at bounding box center [427, 207] width 316 height 60
type input "2"
type input "1"
click at [454, 306] on button "Next" at bounding box center [445, 307] width 30 height 20
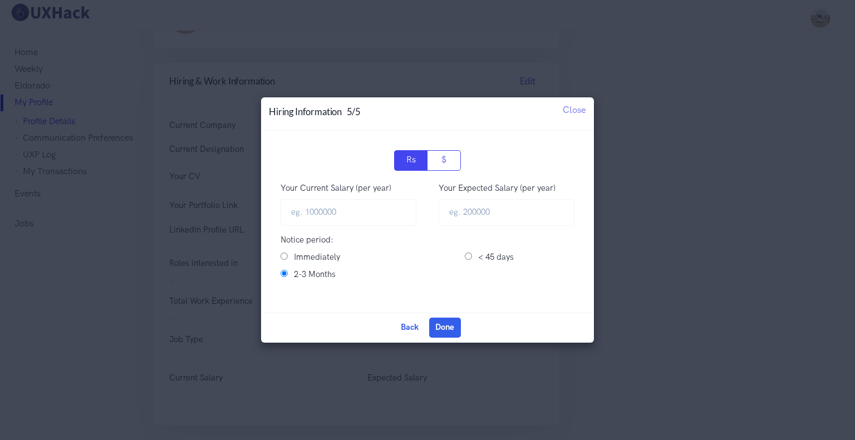
click at [450, 156] on p "$" at bounding box center [444, 160] width 29 height 13
click at [0, 0] on input "$" at bounding box center [0, 0] width 0 height 0
click at [421, 164] on p "Rs" at bounding box center [410, 160] width 29 height 13
click at [0, 0] on input "Rs" at bounding box center [0, 0] width 0 height 0
click at [446, 322] on button "Done" at bounding box center [445, 328] width 32 height 20
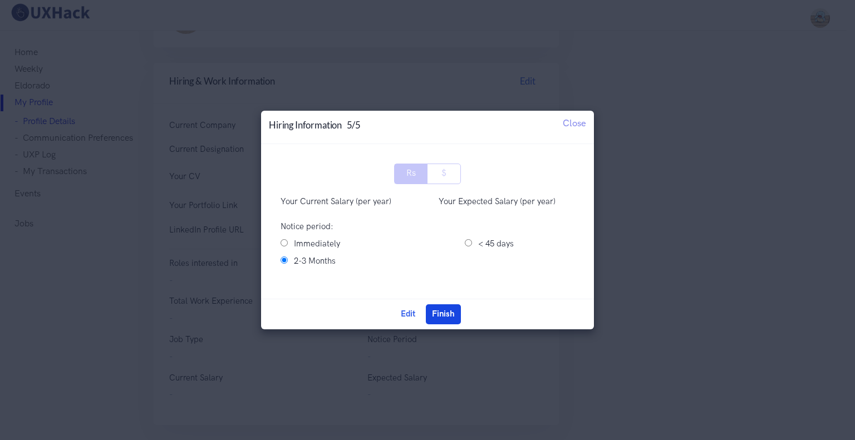
click at [440, 311] on button "Finish" at bounding box center [443, 314] width 35 height 20
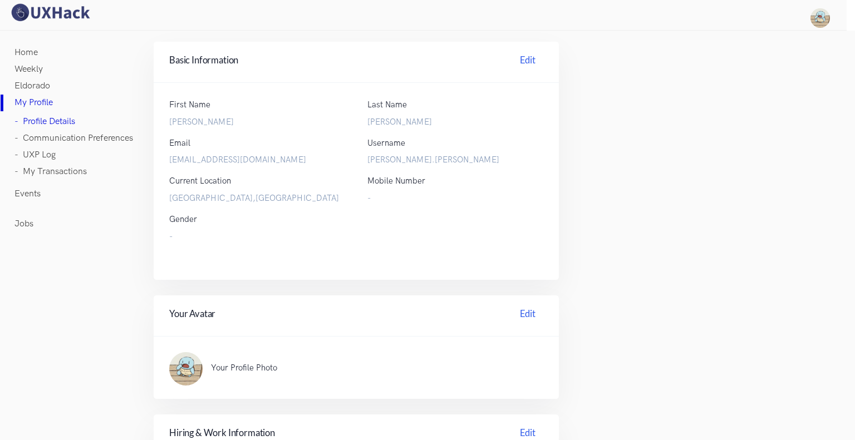
click at [16, 226] on link "Jobs" at bounding box center [23, 224] width 19 height 17
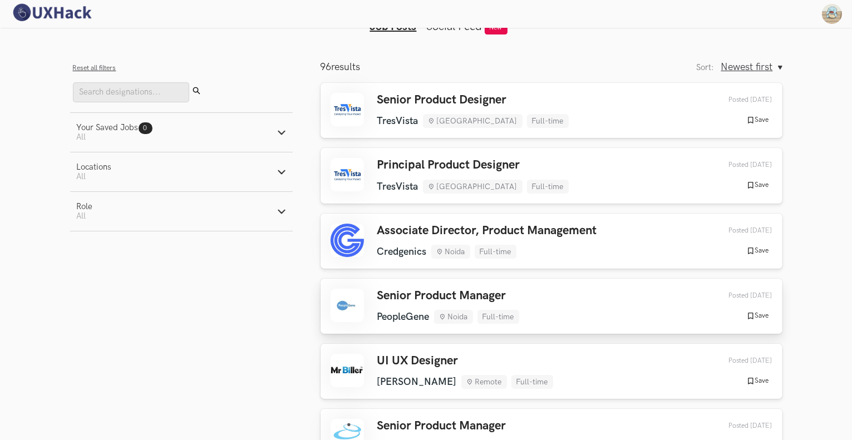
scroll to position [56, 0]
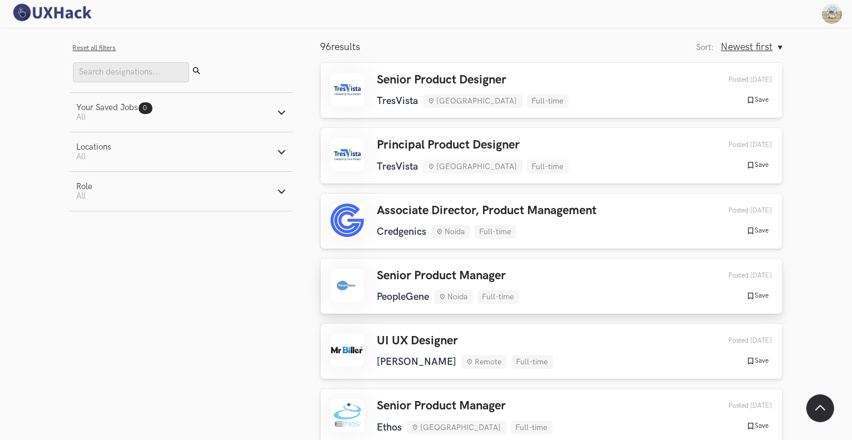
click at [543, 273] on div "Senior Product Manager PeopleGene Noida Full-time PeopleGene Noida Full-time 1 …" at bounding box center [552, 286] width 442 height 35
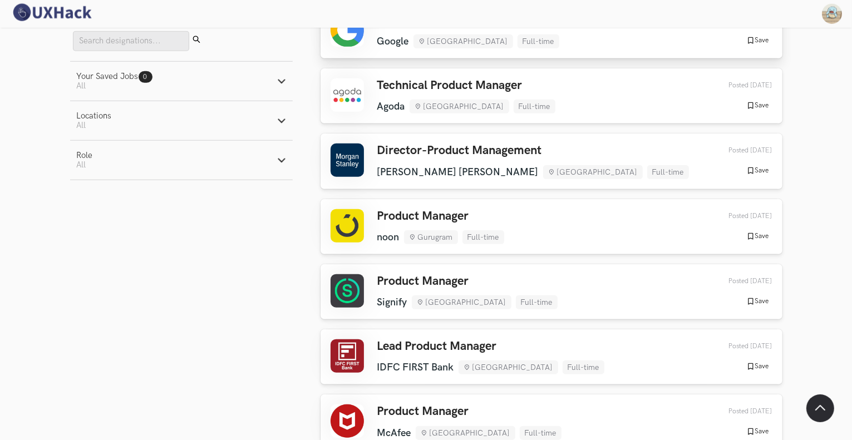
scroll to position [1280, 0]
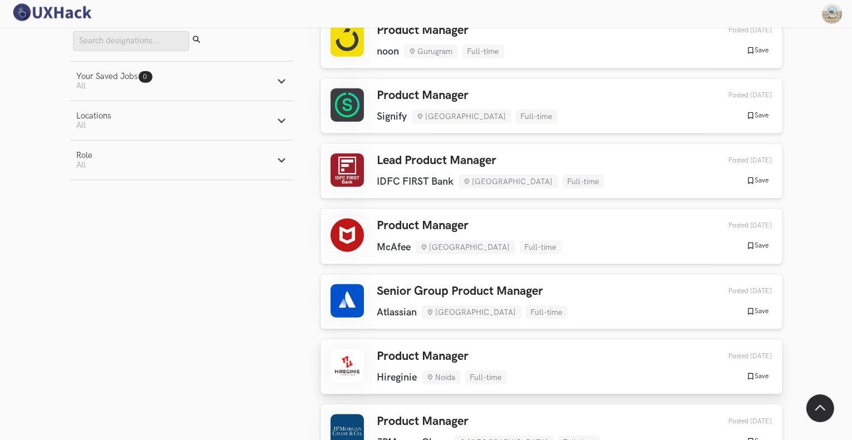
click at [517, 361] on div "Product Manager Hireginie Noida Full-time Hireginie Noida Full-time 1 week ago …" at bounding box center [552, 366] width 442 height 35
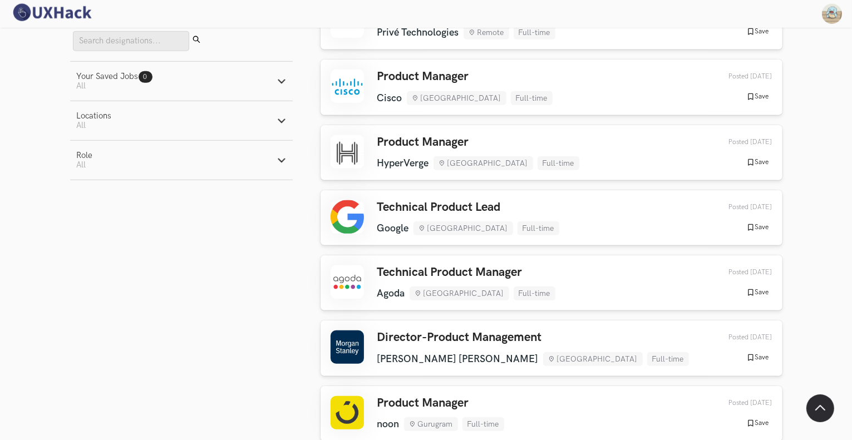
scroll to position [890, 0]
